Goal: Task Accomplishment & Management: Use online tool/utility

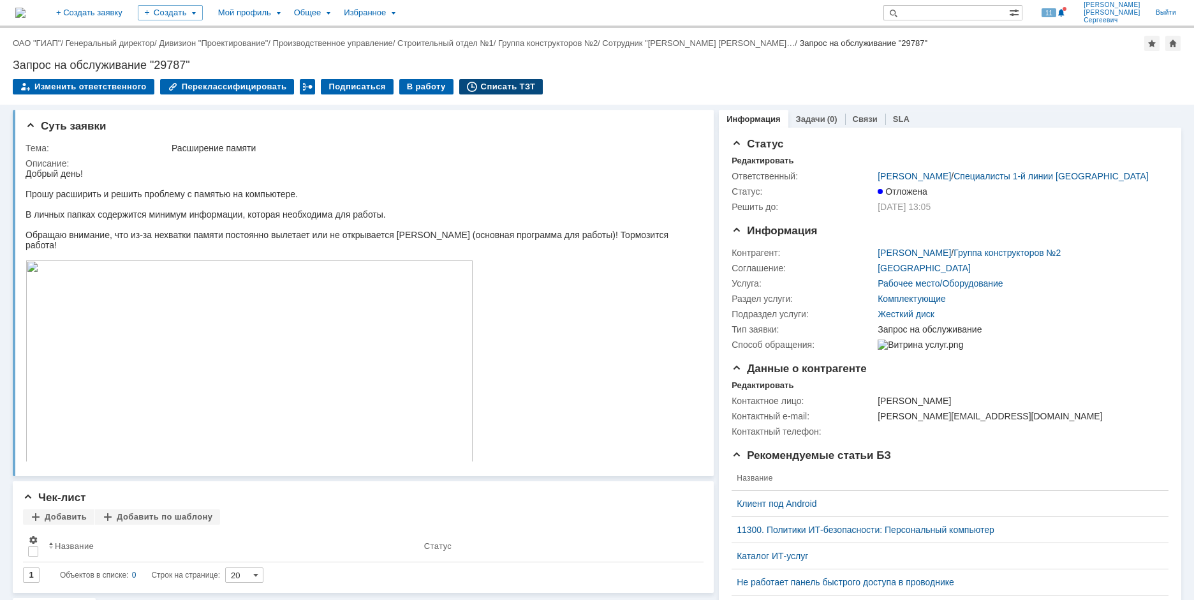
click at [489, 91] on div "Списать ТЗТ" at bounding box center [501, 86] width 84 height 15
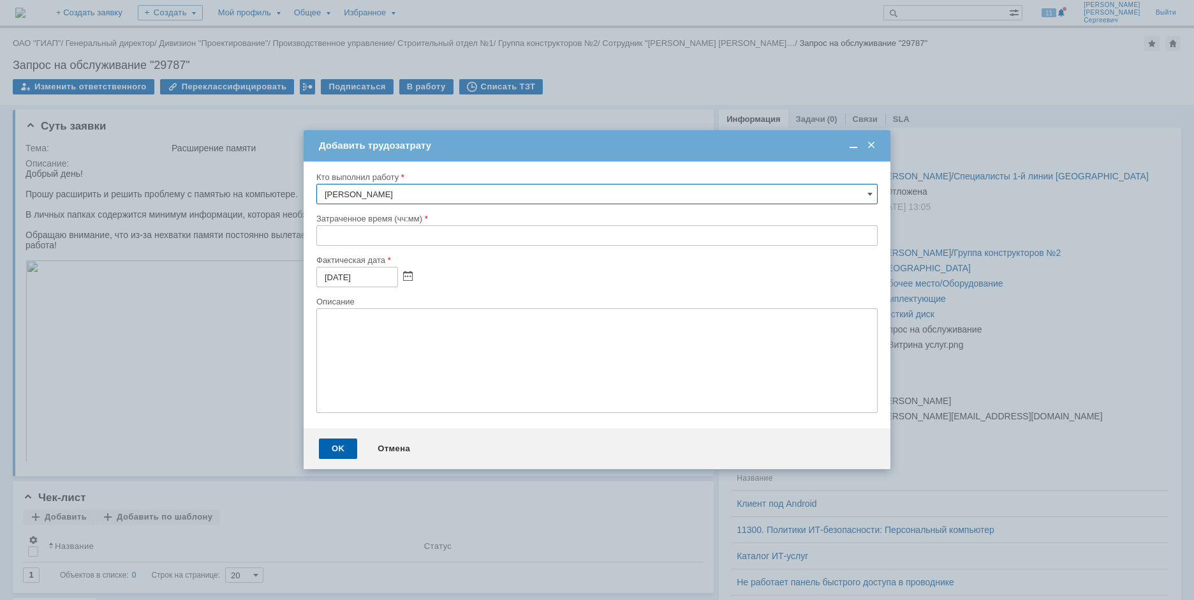
click at [320, 240] on input "text" at bounding box center [596, 235] width 561 height 20
type input "03:00"
click at [330, 445] on div "OK" at bounding box center [338, 448] width 38 height 20
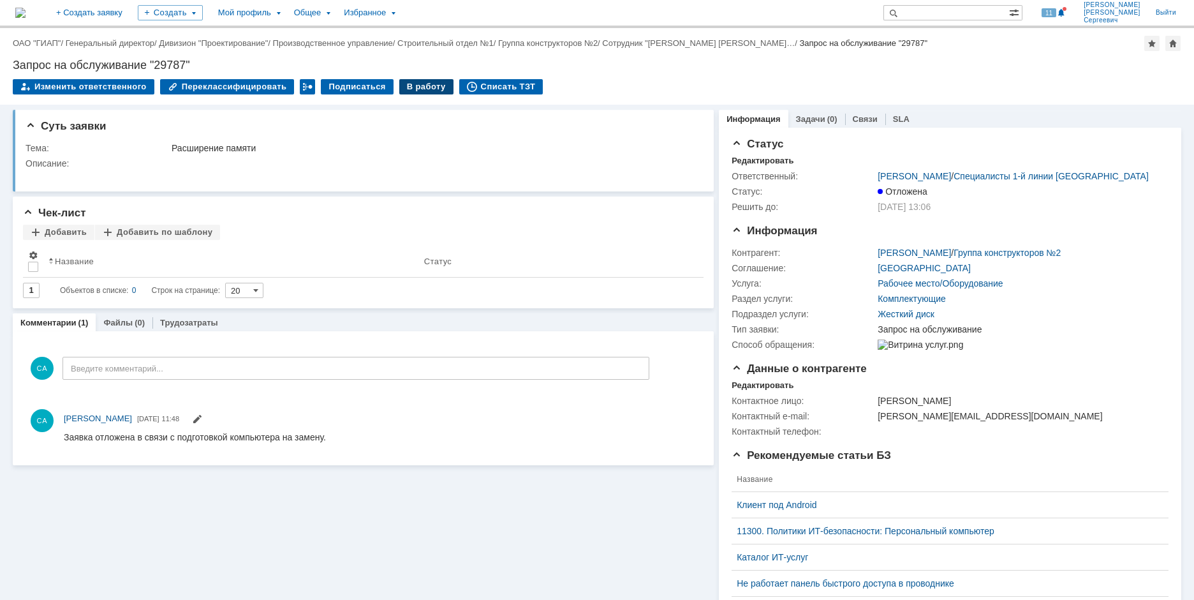
click at [404, 90] on div "В работу" at bounding box center [426, 86] width 54 height 15
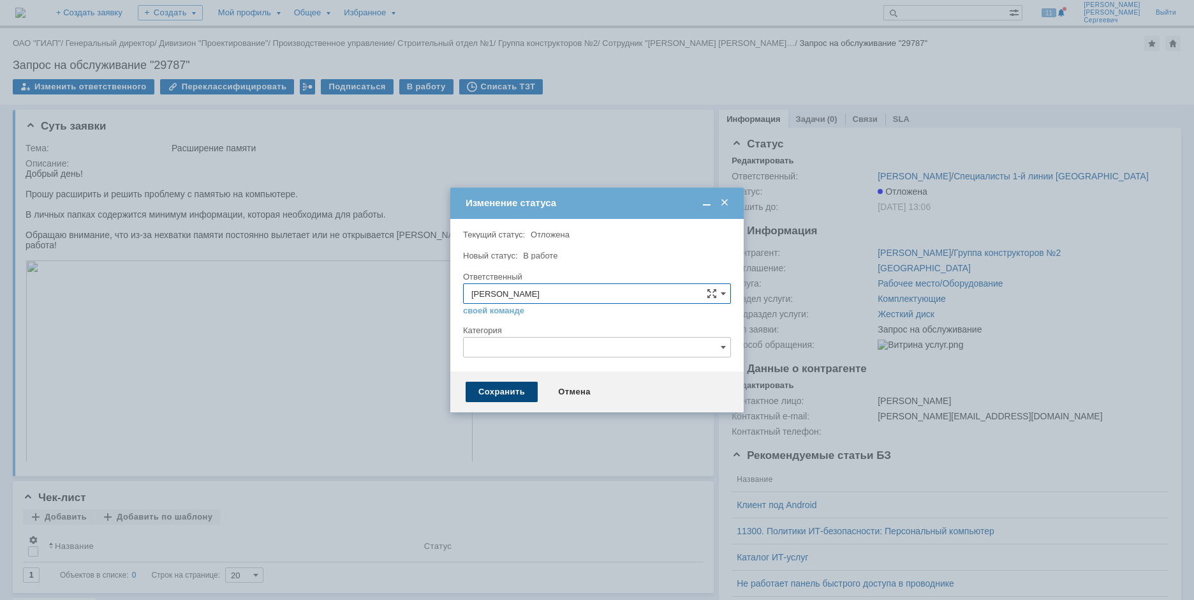
click at [466, 397] on div "Сохранить" at bounding box center [502, 391] width 72 height 20
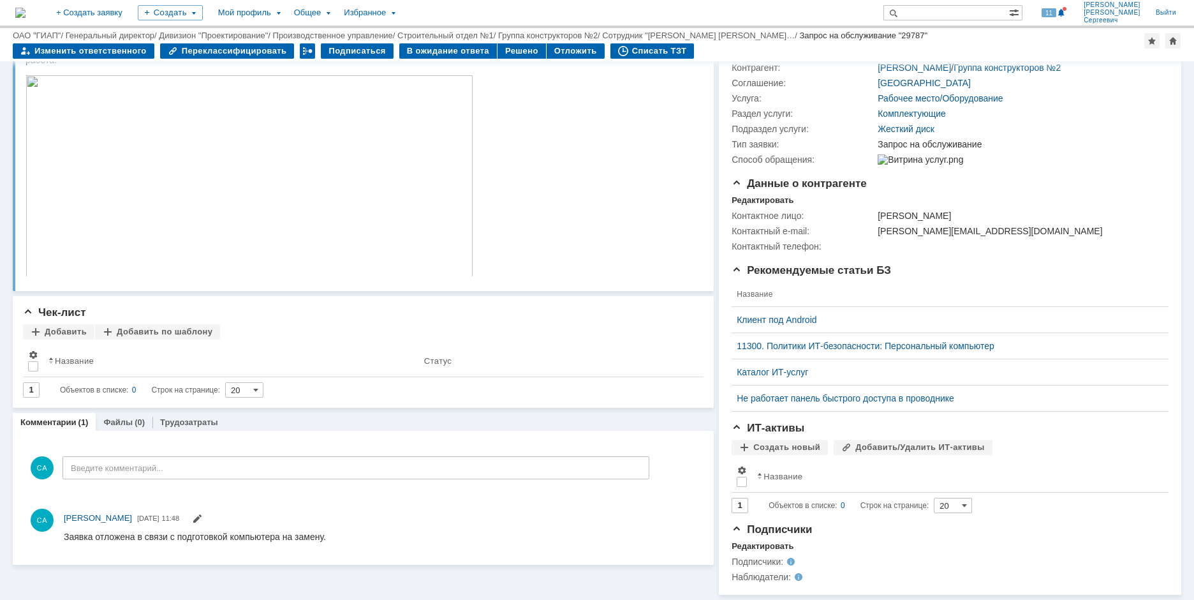
scroll to position [23, 0]
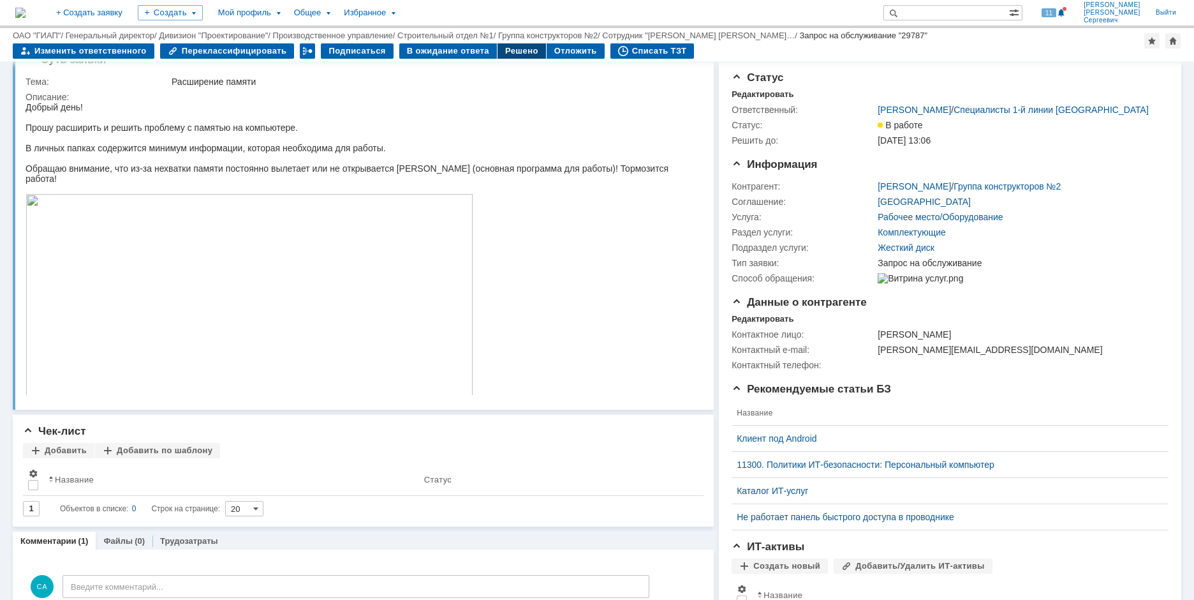
click at [497, 50] on div "Решено" at bounding box center [521, 50] width 48 height 15
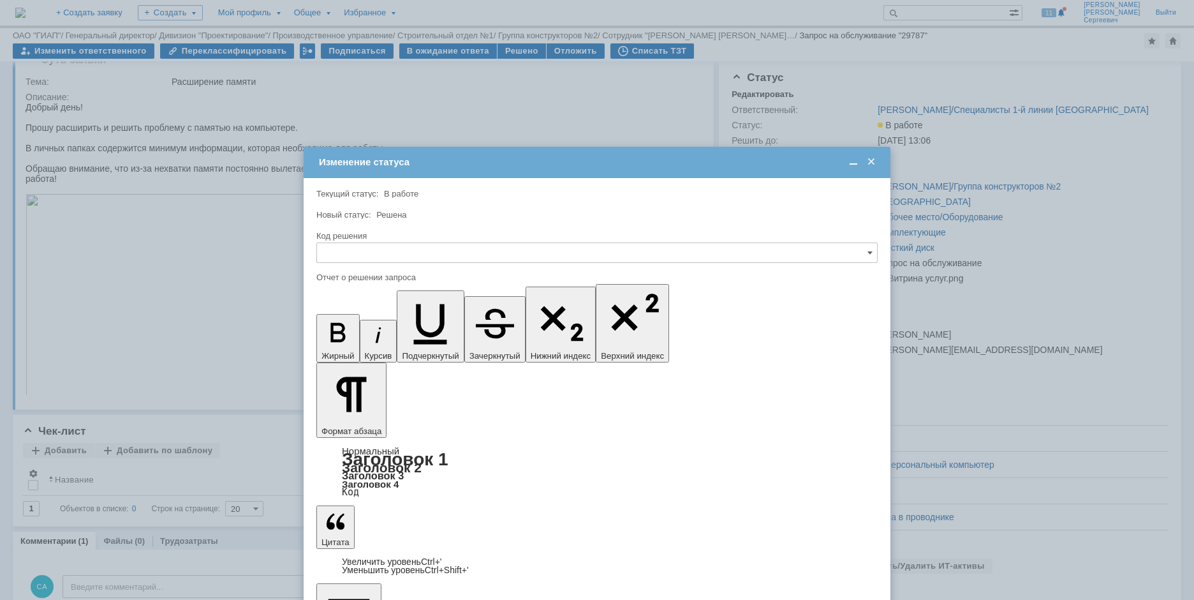
scroll to position [0, 0]
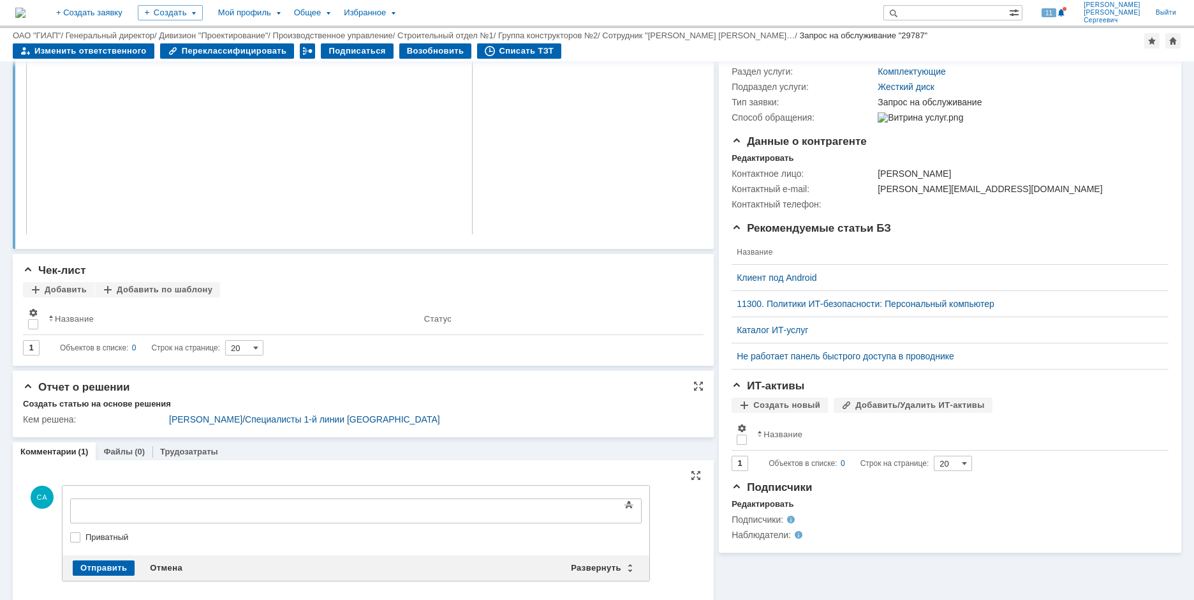
click at [492, 393] on div "Отчет о решении" at bounding box center [363, 387] width 681 height 13
drag, startPoint x: 151, startPoint y: 566, endPoint x: 89, endPoint y: 1, distance: 568.5
click at [151, 566] on div "Отмена" at bounding box center [166, 567] width 48 height 15
